Goal: Information Seeking & Learning: Learn about a topic

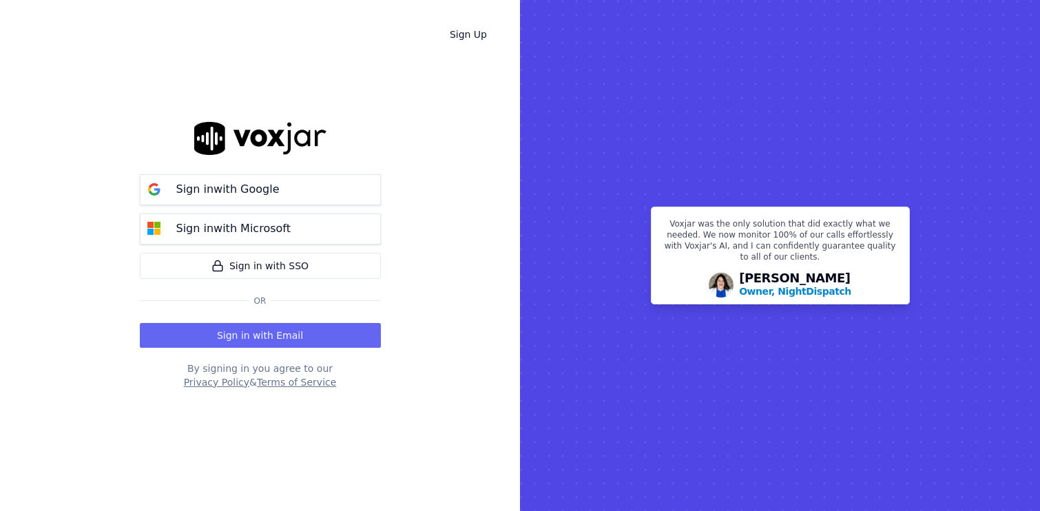
click at [807, 287] on p "Owner, NightDispatch" at bounding box center [795, 291] width 112 height 14
click at [802, 227] on p "Voxjar was the only solution that did exactly what we needed. We now monitor 10…" at bounding box center [780, 243] width 241 height 50
drag, startPoint x: 854, startPoint y: 228, endPoint x: 858, endPoint y: 237, distance: 9.9
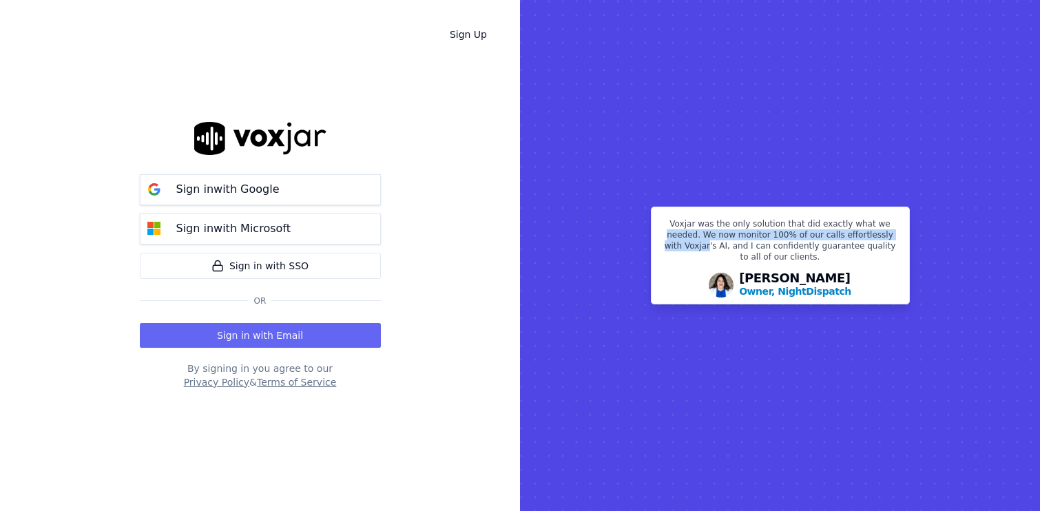
click at [858, 237] on p "Voxjar was the only solution that did exactly what we needed. We now monitor 10…" at bounding box center [780, 243] width 241 height 50
click at [838, 284] on p "Owner, NightDispatch" at bounding box center [795, 291] width 112 height 14
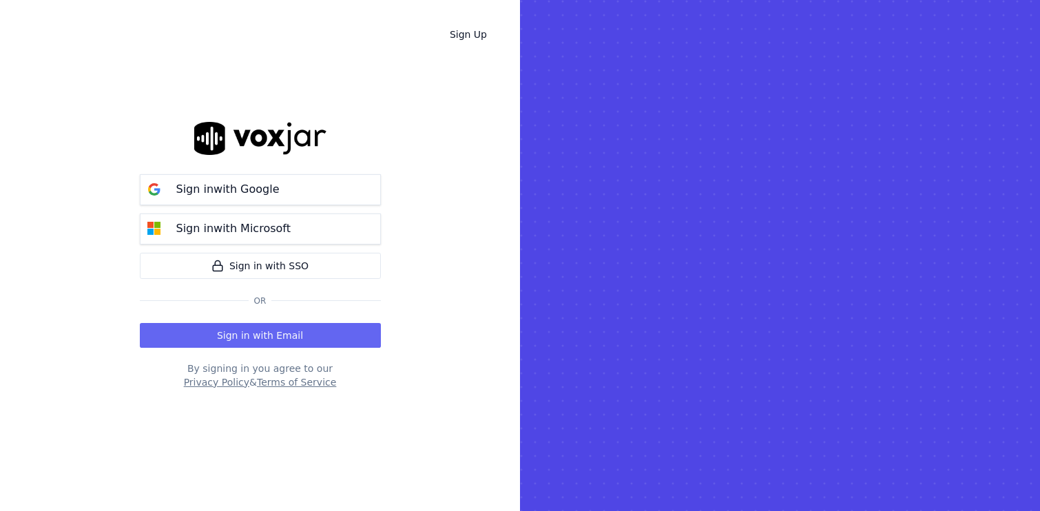
click at [787, 350] on rect at bounding box center [780, 255] width 520 height 511
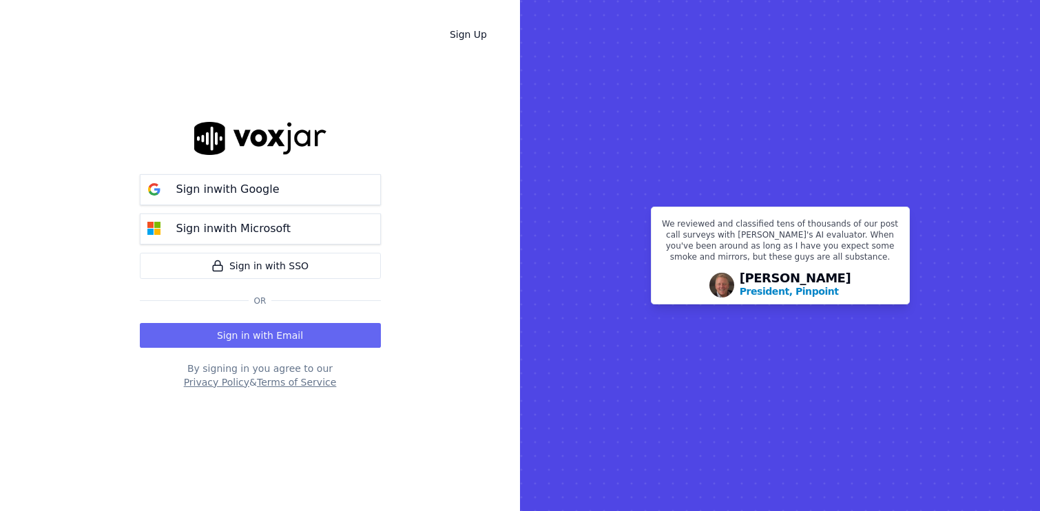
click at [820, 294] on p "President, Pinpoint" at bounding box center [789, 291] width 99 height 14
drag, startPoint x: 820, startPoint y: 294, endPoint x: 758, endPoint y: 353, distance: 85.7
click at [758, 353] on rect at bounding box center [780, 255] width 520 height 511
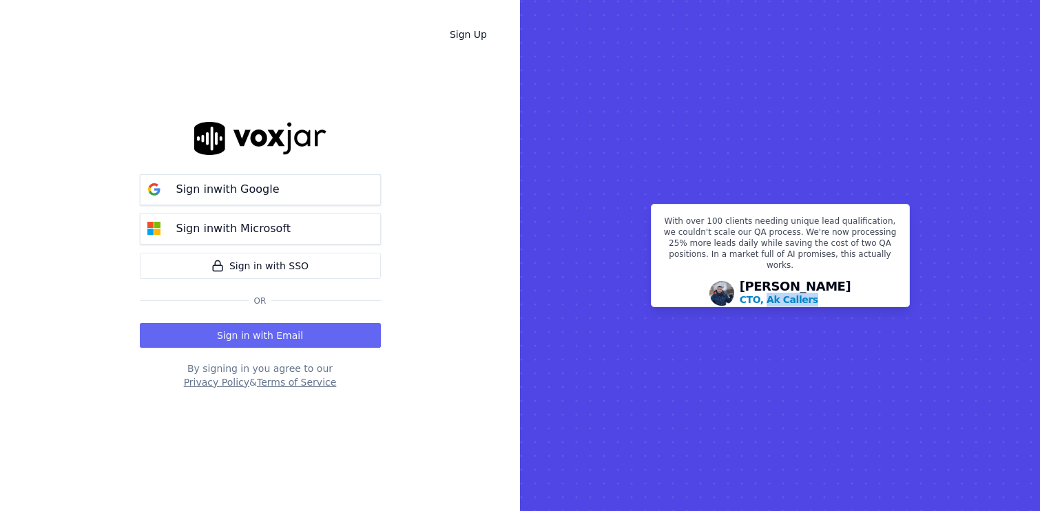
drag, startPoint x: 826, startPoint y: 293, endPoint x: 785, endPoint y: 289, distance: 40.9
click at [785, 289] on h3 "[PERSON_NAME], [PERSON_NAME]" at bounding box center [780, 293] width 241 height 26
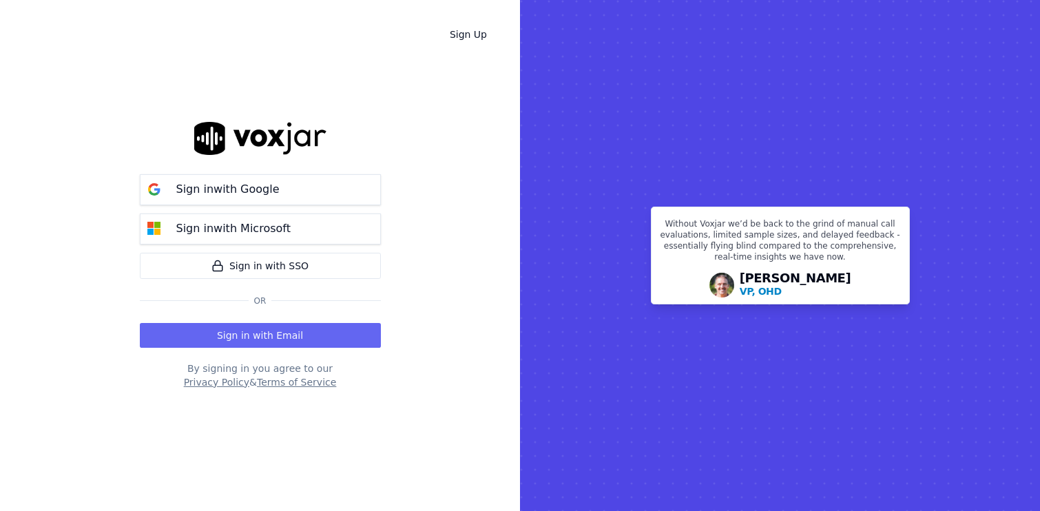
click at [782, 290] on p "VP, OHD" at bounding box center [761, 291] width 42 height 14
click at [717, 343] on rect at bounding box center [780, 255] width 520 height 511
click at [734, 287] on img at bounding box center [721, 285] width 25 height 25
click at [790, 278] on div "[PERSON_NAME] VP, OHD" at bounding box center [796, 285] width 112 height 26
